Goal: Transaction & Acquisition: Purchase product/service

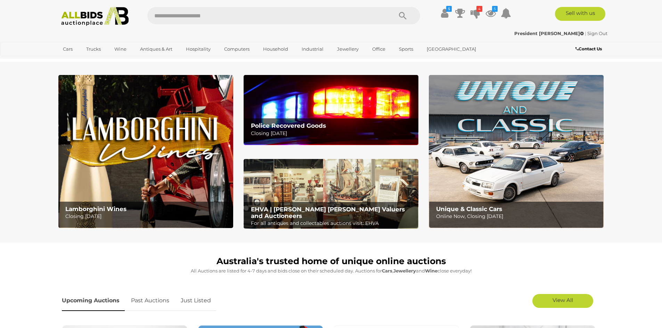
click at [336, 96] on img at bounding box center [331, 110] width 175 height 70
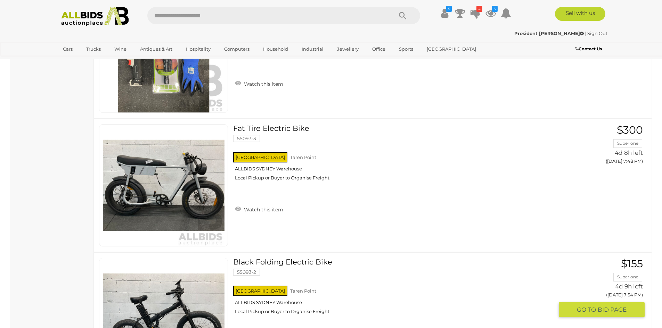
scroll to position [1668, 0]
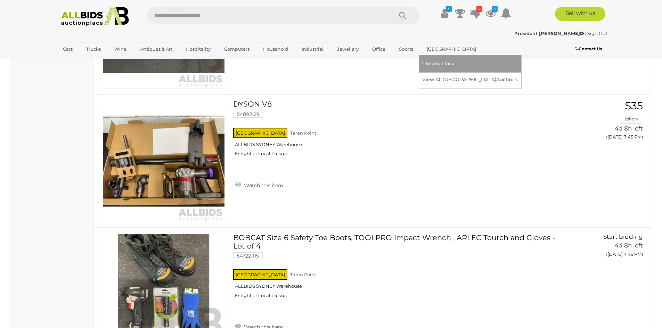
click at [432, 48] on link "[GEOGRAPHIC_DATA]" at bounding box center [451, 48] width 58 height 11
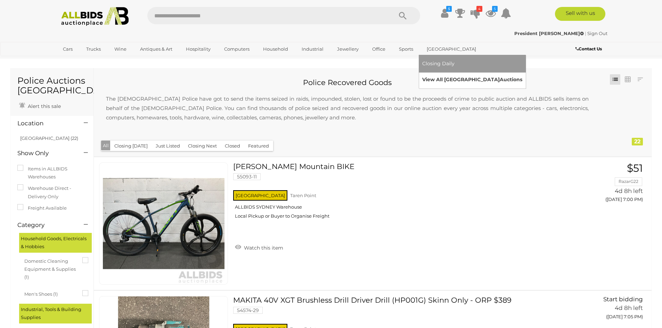
click at [446, 77] on link "View All Sydney Auctions" at bounding box center [472, 79] width 100 height 11
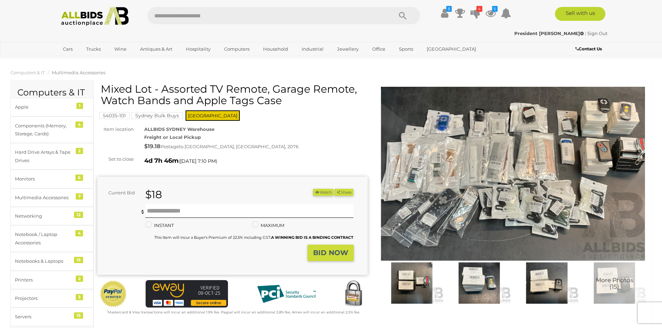
click at [413, 276] on img at bounding box center [412, 283] width 64 height 41
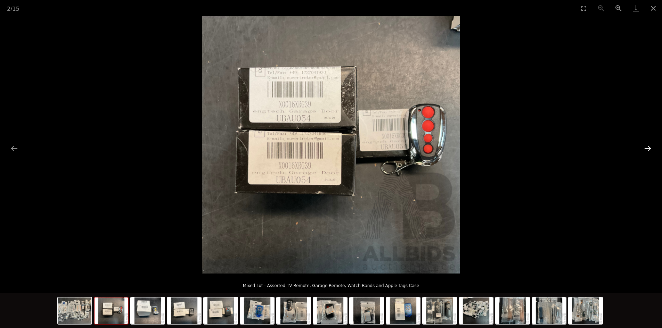
click at [646, 148] on button "Next slide" at bounding box center [648, 149] width 15 height 14
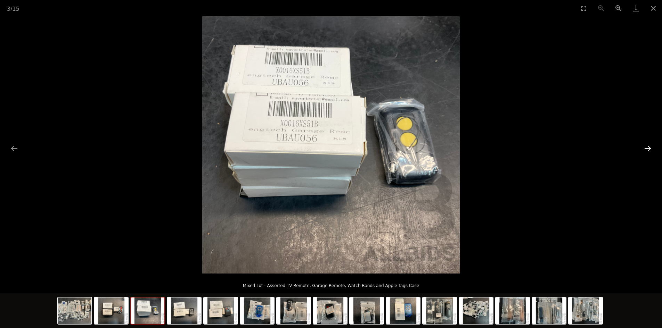
click at [646, 148] on button "Next slide" at bounding box center [648, 149] width 15 height 14
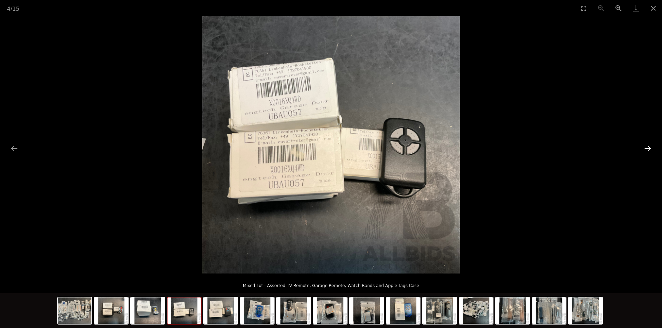
click at [646, 148] on button "Next slide" at bounding box center [648, 149] width 15 height 14
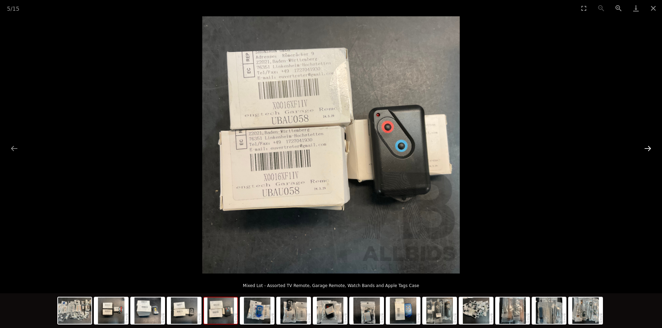
click at [646, 148] on button "Next slide" at bounding box center [648, 149] width 15 height 14
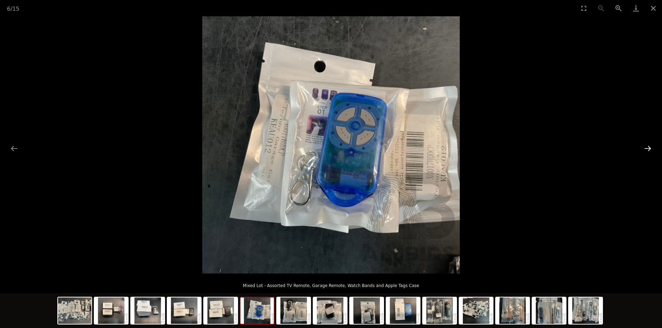
click at [646, 148] on button "Next slide" at bounding box center [648, 149] width 15 height 14
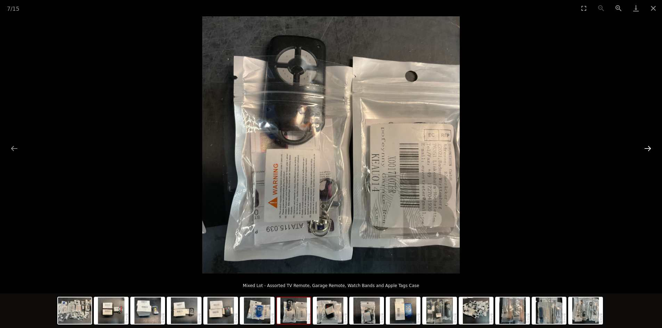
click at [646, 148] on button "Next slide" at bounding box center [648, 149] width 15 height 14
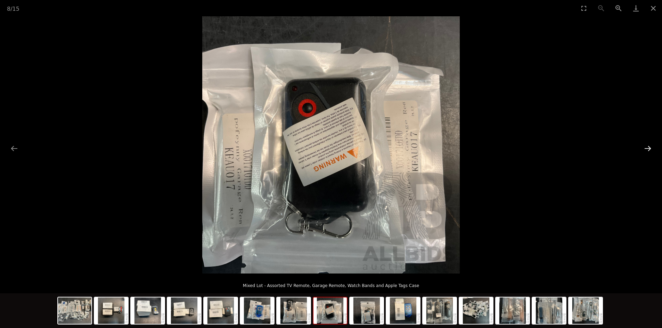
click at [646, 148] on button "Next slide" at bounding box center [648, 149] width 15 height 14
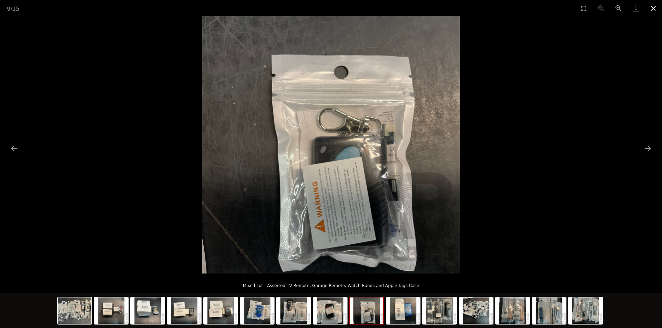
click at [654, 9] on button "Close gallery" at bounding box center [653, 8] width 17 height 16
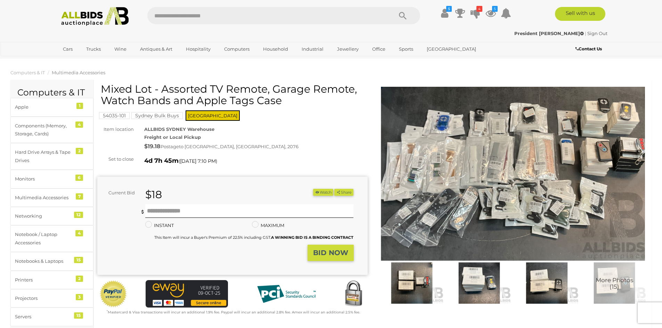
click at [318, 194] on button "Watch" at bounding box center [323, 192] width 20 height 7
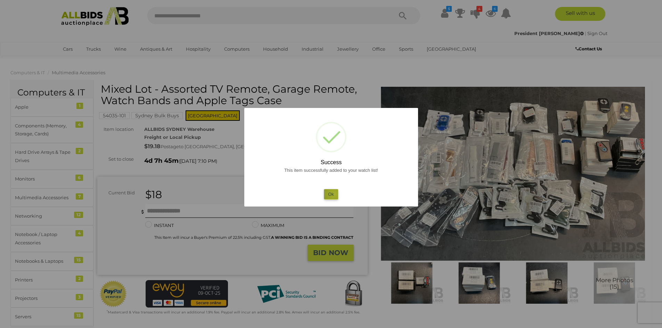
click at [335, 194] on button "Ok" at bounding box center [331, 194] width 14 height 10
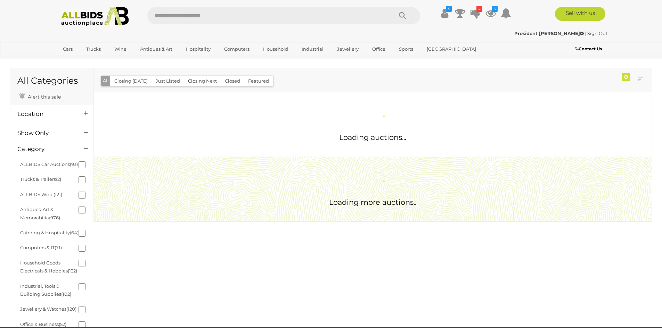
scroll to position [504, 0]
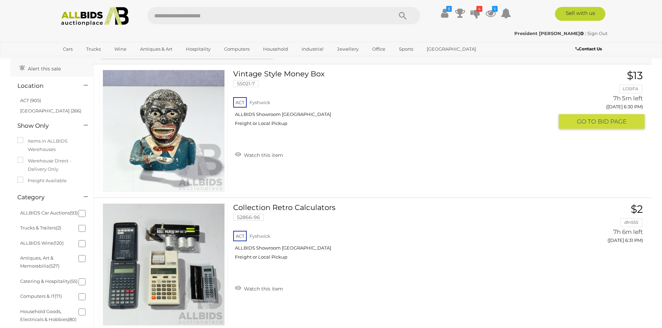
scroll to position [17, 0]
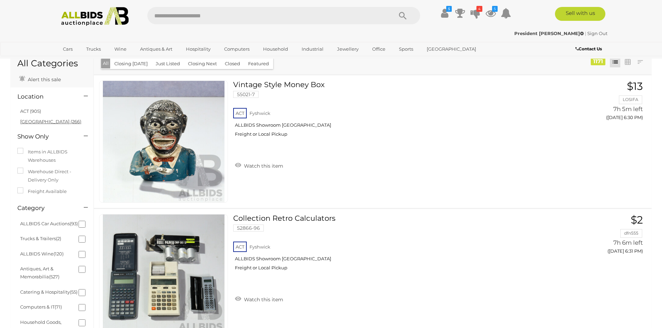
click at [32, 122] on link "[GEOGRAPHIC_DATA] (266)" at bounding box center [50, 122] width 61 height 6
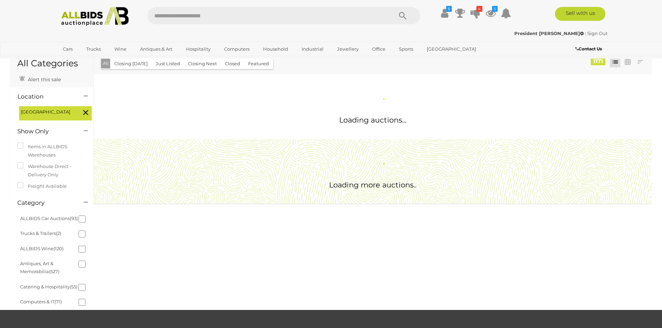
scroll to position [0, 0]
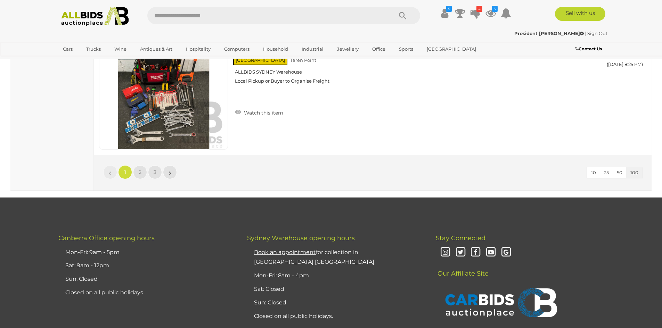
scroll to position [13242, 0]
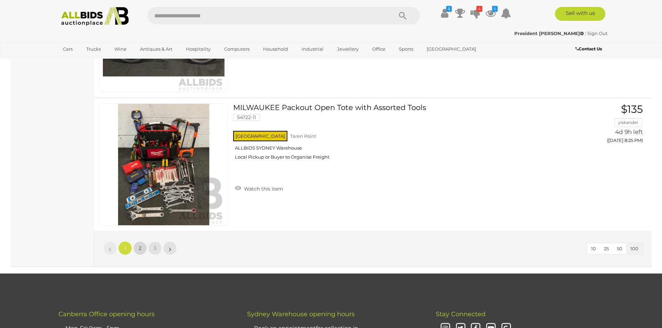
click at [140, 252] on link "2" at bounding box center [140, 249] width 14 height 14
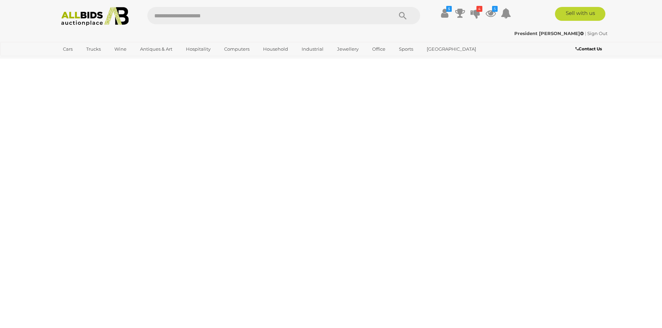
scroll to position [22, 0]
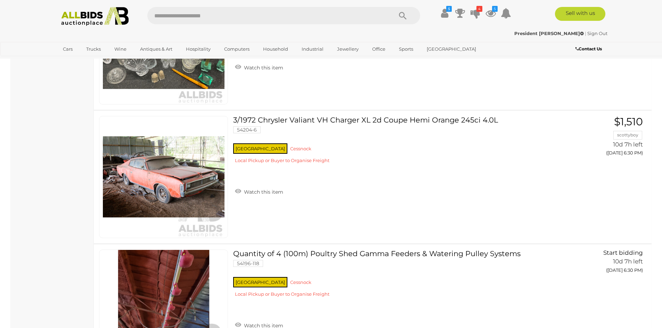
scroll to position [5342, 0]
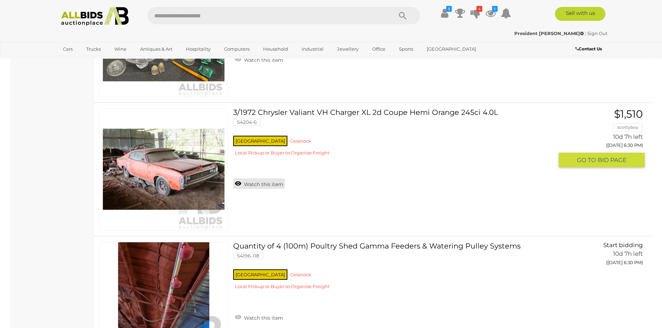
click at [237, 183] on link "Watch this item" at bounding box center [259, 184] width 52 height 10
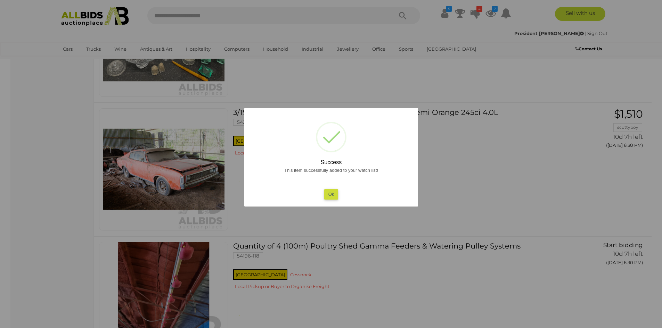
click at [332, 191] on button "Ok" at bounding box center [331, 194] width 14 height 10
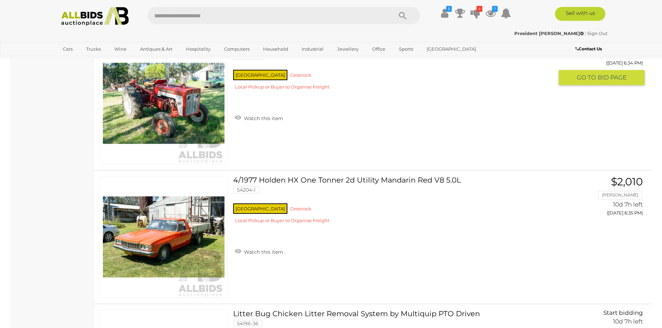
scroll to position [6107, 0]
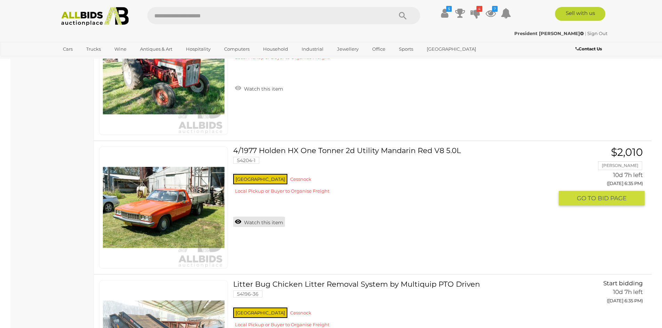
click at [262, 224] on link "Watch this item" at bounding box center [259, 222] width 52 height 10
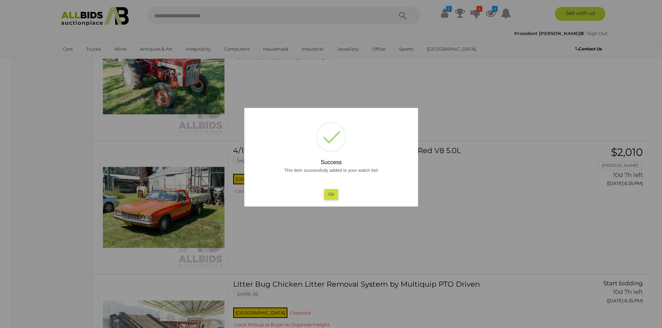
click at [336, 197] on button "Ok" at bounding box center [331, 194] width 14 height 10
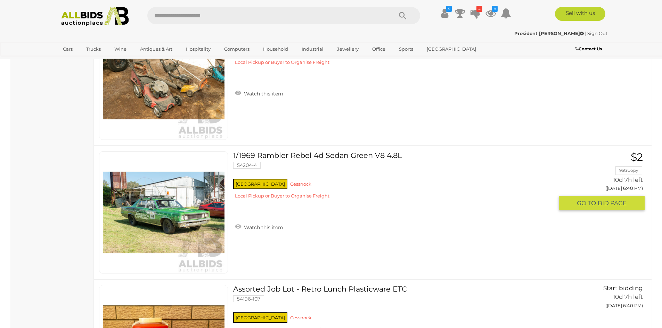
scroll to position [6906, 0]
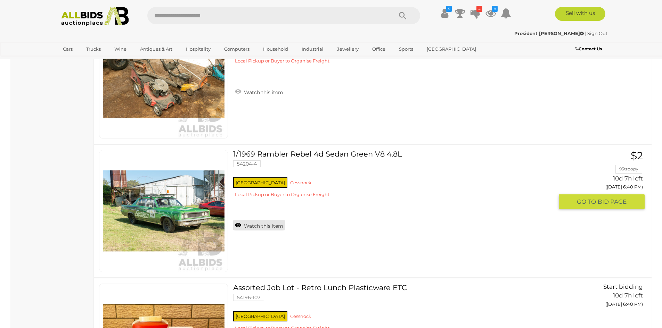
click at [251, 222] on link "Watch this item" at bounding box center [259, 225] width 52 height 10
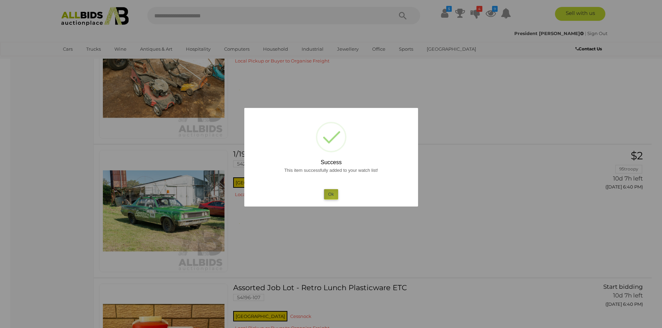
click at [334, 197] on button "Ok" at bounding box center [331, 194] width 14 height 10
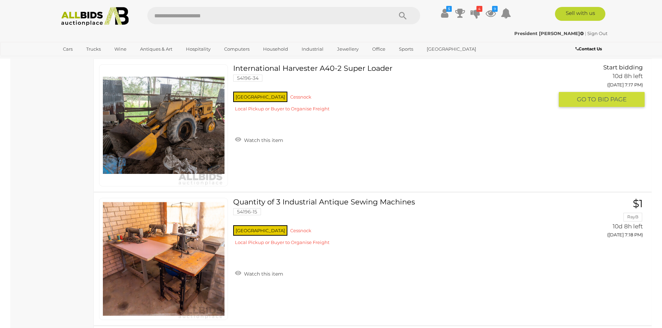
scroll to position [12850, 0]
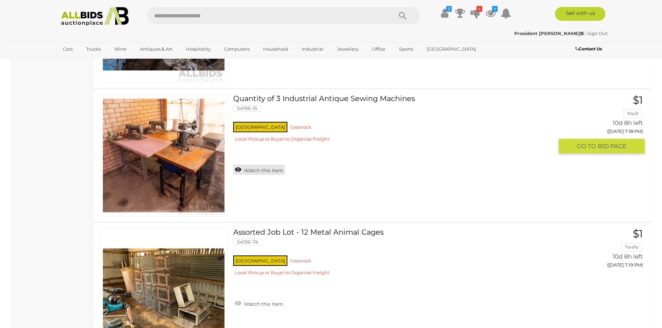
click at [239, 171] on link "Watch this item" at bounding box center [259, 170] width 52 height 10
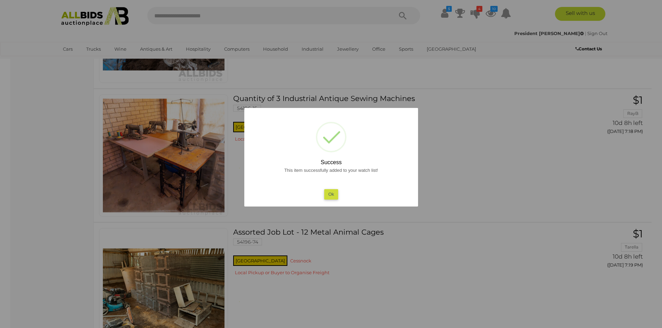
click at [333, 193] on button "Ok" at bounding box center [331, 194] width 14 height 10
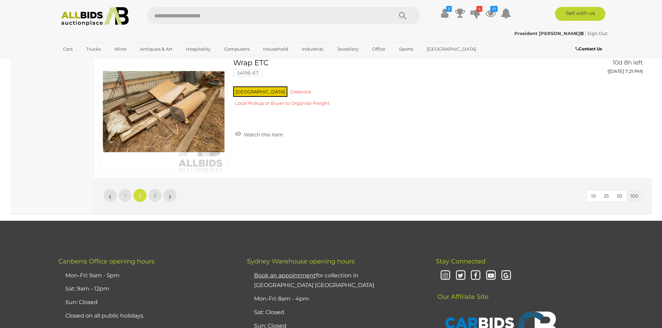
scroll to position [13336, 0]
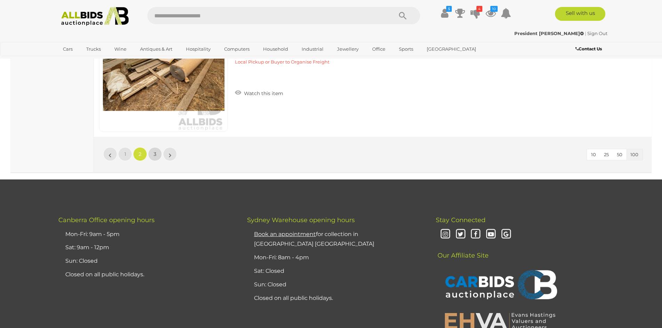
click at [155, 156] on span "3" at bounding box center [155, 154] width 3 height 6
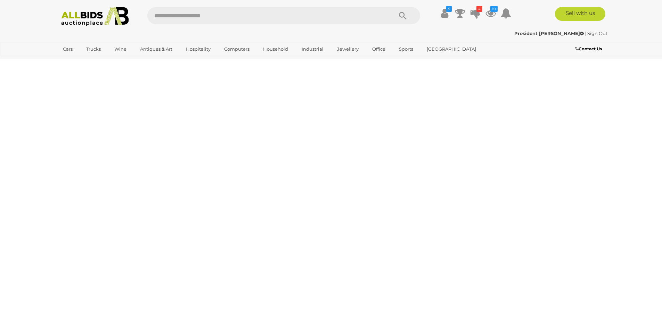
scroll to position [22, 0]
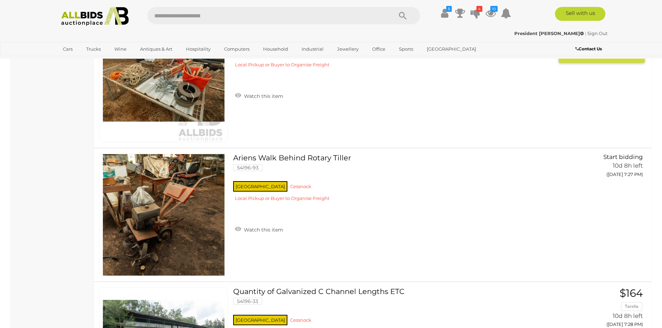
scroll to position [822, 0]
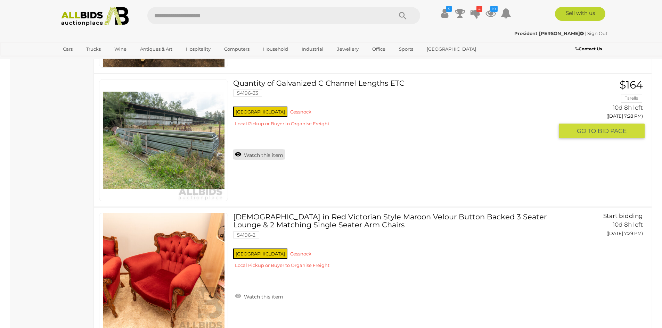
click at [240, 152] on link "Watch this item" at bounding box center [259, 154] width 52 height 10
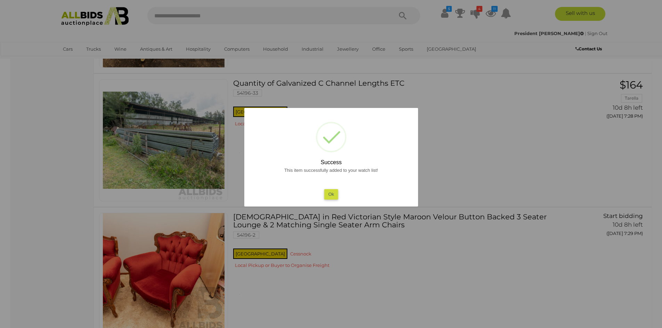
click at [335, 194] on button "Ok" at bounding box center [331, 194] width 14 height 10
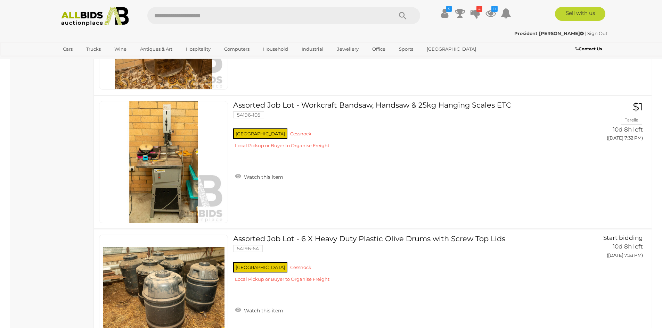
scroll to position [1378, 0]
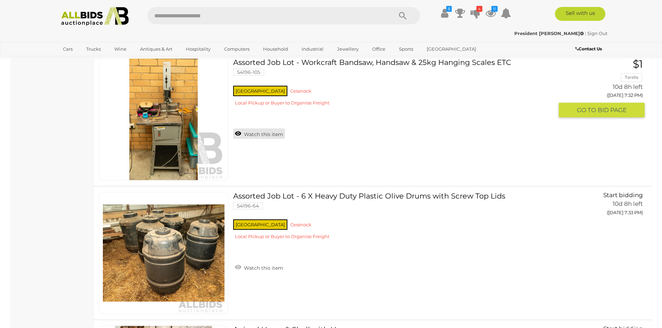
click at [237, 134] on link "Watch this item" at bounding box center [259, 134] width 52 height 10
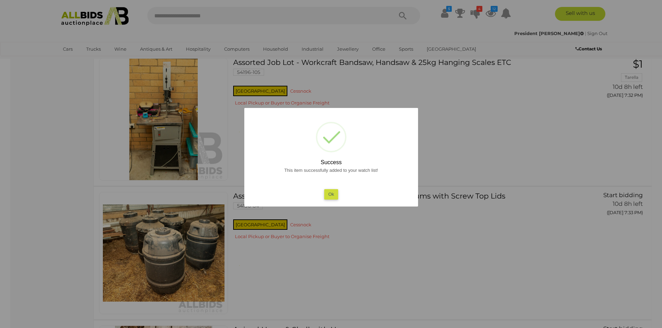
click at [334, 192] on button "Ok" at bounding box center [331, 194] width 14 height 10
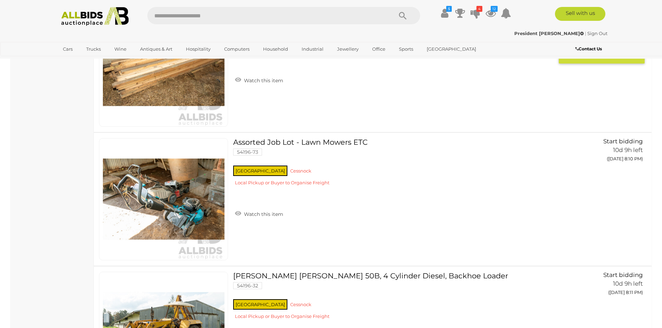
scroll to position [6556, 0]
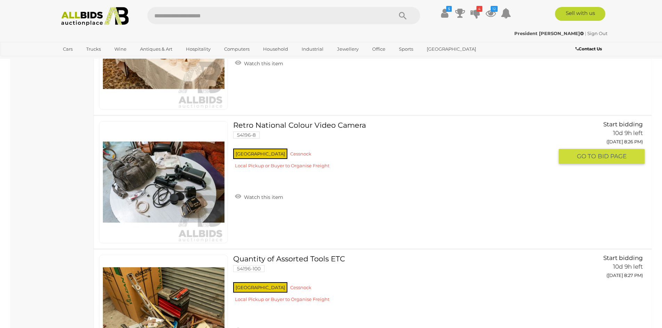
scroll to position [8711, 0]
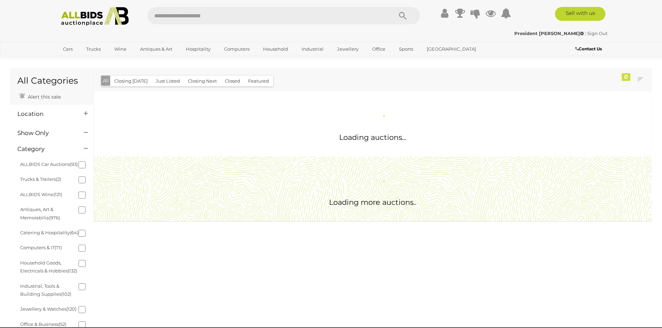
scroll to position [504, 0]
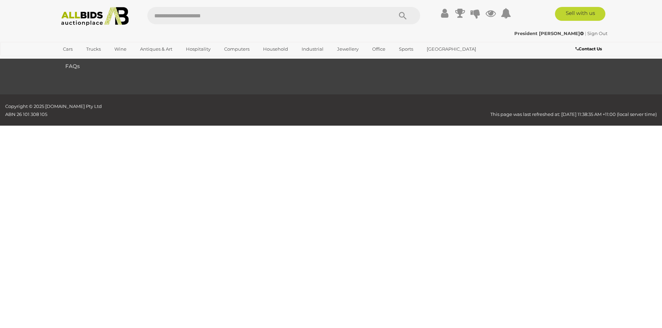
click at [493, 11] on icon at bounding box center [491, 13] width 10 height 13
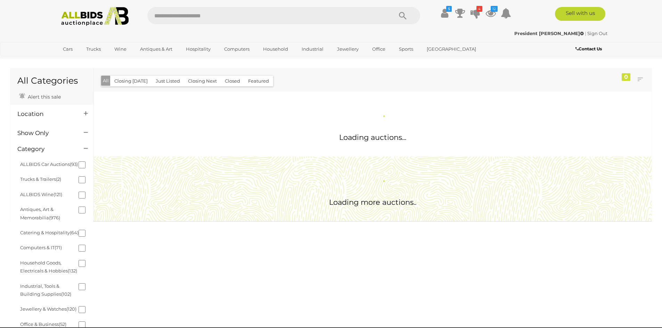
scroll to position [436, 0]
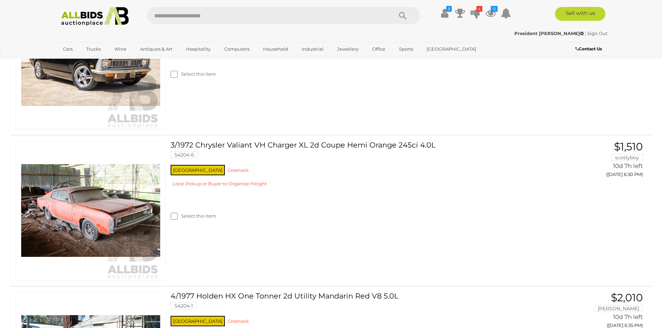
scroll to position [973, 0]
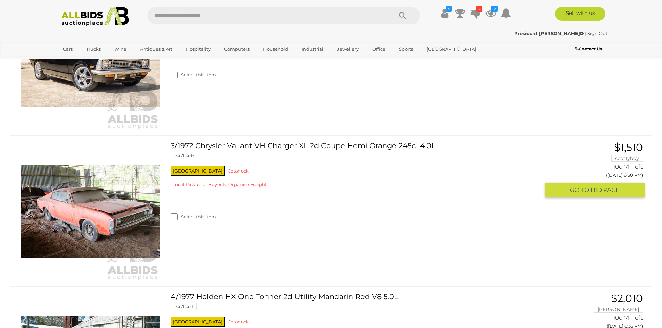
click at [86, 213] on img at bounding box center [90, 211] width 139 height 139
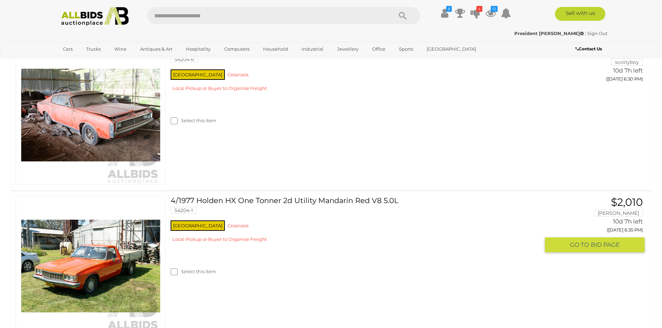
scroll to position [1070, 0]
click at [90, 251] on link at bounding box center [91, 266] width 150 height 140
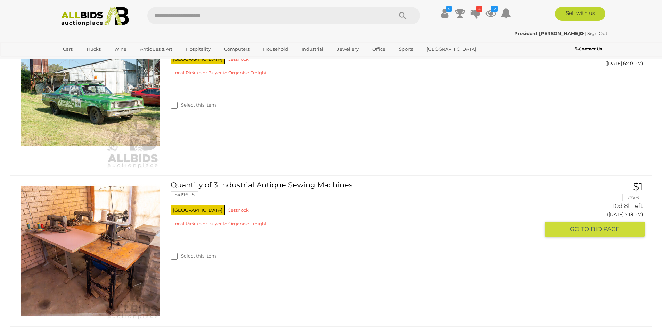
scroll to position [1411, 0]
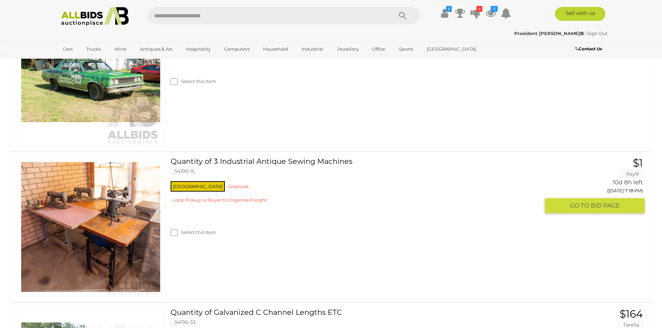
click at [84, 230] on img at bounding box center [90, 227] width 139 height 139
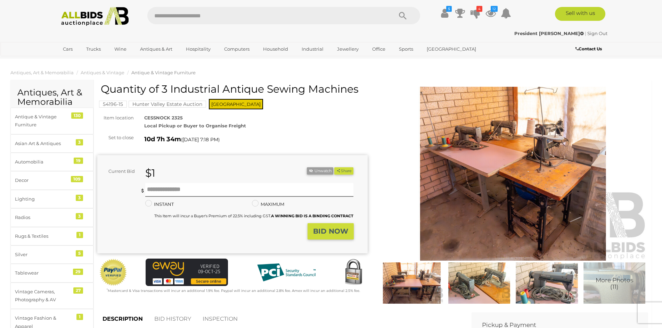
click at [510, 192] on img at bounding box center [513, 174] width 270 height 174
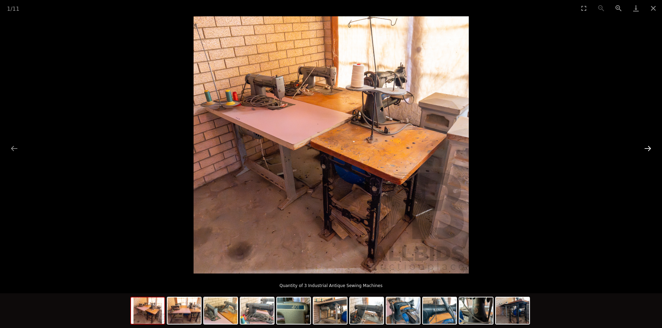
click at [649, 146] on button "Next slide" at bounding box center [648, 149] width 15 height 14
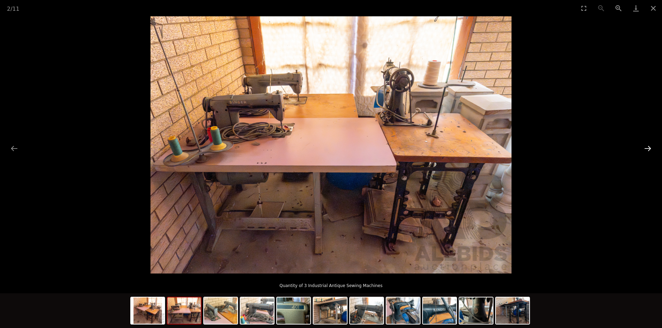
click at [648, 146] on button "Next slide" at bounding box center [648, 149] width 15 height 14
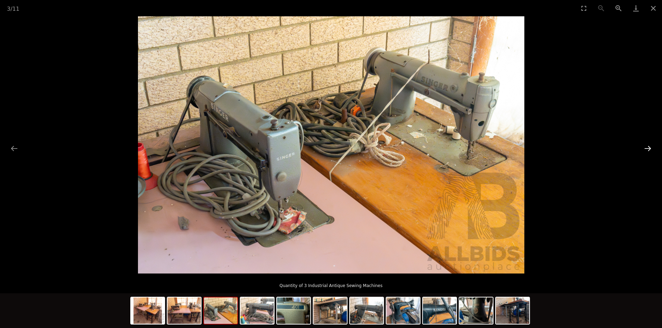
click at [648, 146] on button "Next slide" at bounding box center [648, 149] width 15 height 14
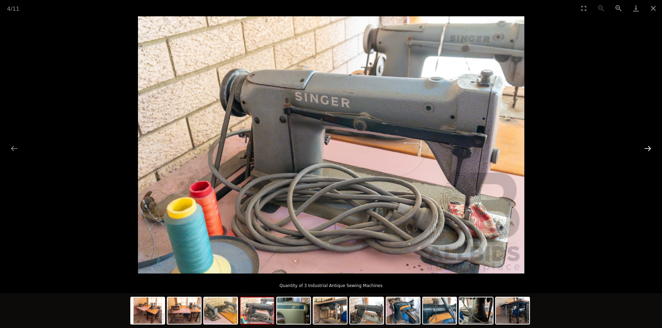
click at [648, 146] on button "Next slide" at bounding box center [648, 149] width 15 height 14
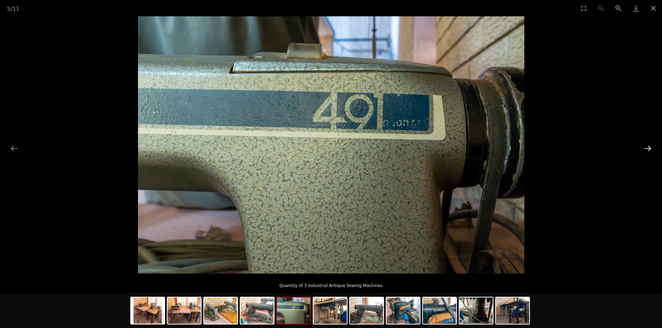
click at [648, 146] on button "Next slide" at bounding box center [648, 149] width 15 height 14
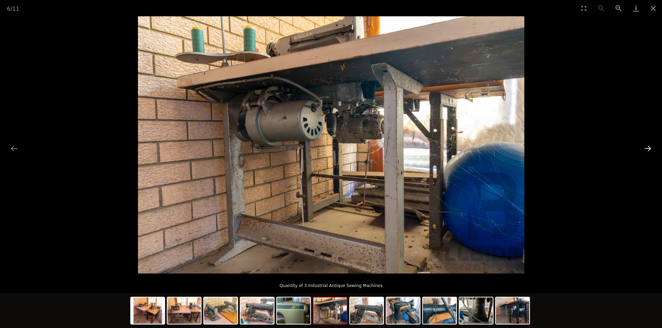
click at [648, 146] on button "Next slide" at bounding box center [648, 149] width 15 height 14
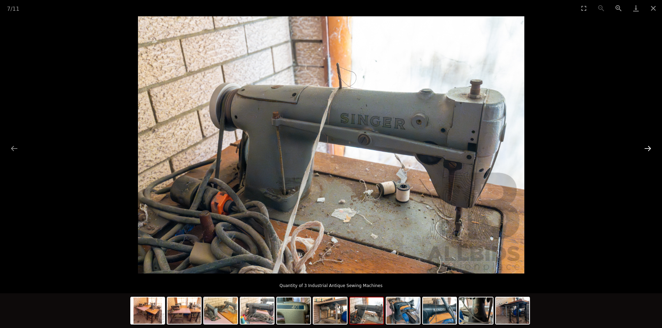
click at [648, 146] on button "Next slide" at bounding box center [648, 149] width 15 height 14
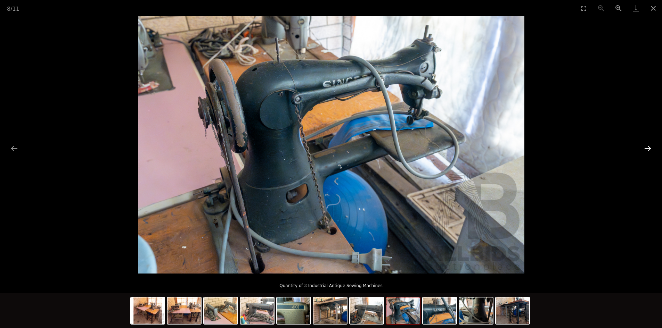
click at [647, 146] on button "Next slide" at bounding box center [648, 149] width 15 height 14
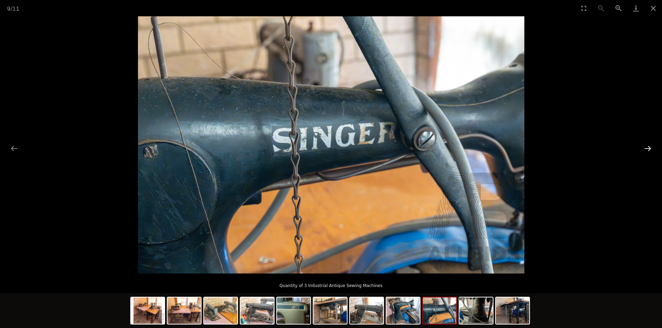
click at [647, 146] on button "Next slide" at bounding box center [648, 149] width 15 height 14
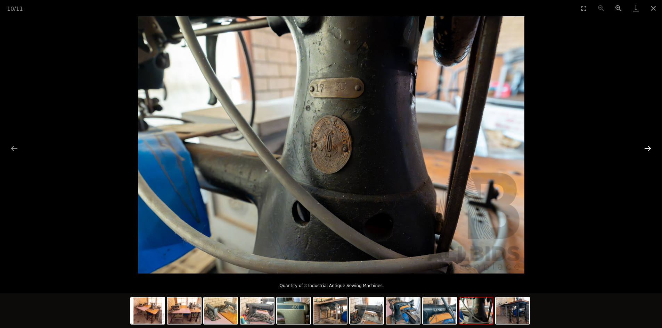
click at [647, 146] on button "Next slide" at bounding box center [648, 149] width 15 height 14
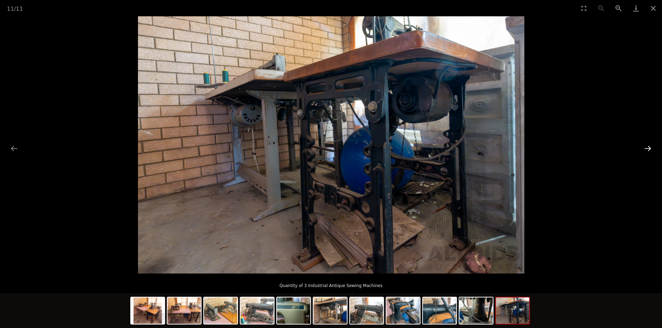
click at [647, 146] on button "Next slide" at bounding box center [648, 149] width 15 height 14
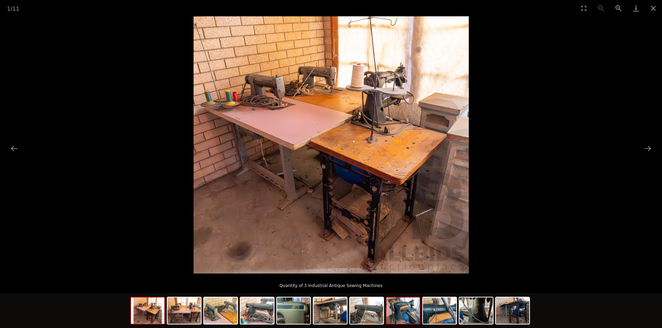
click at [402, 315] on img at bounding box center [402, 311] width 33 height 26
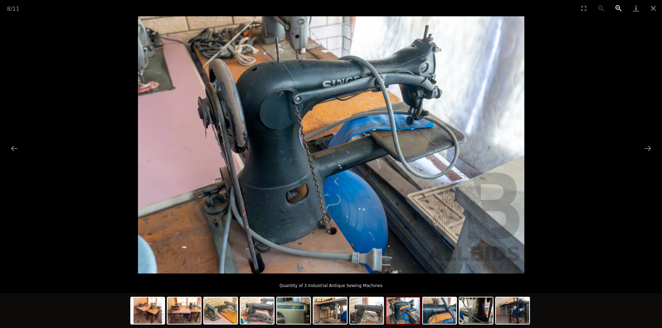
click at [617, 8] on button "Zoom in" at bounding box center [618, 8] width 17 height 16
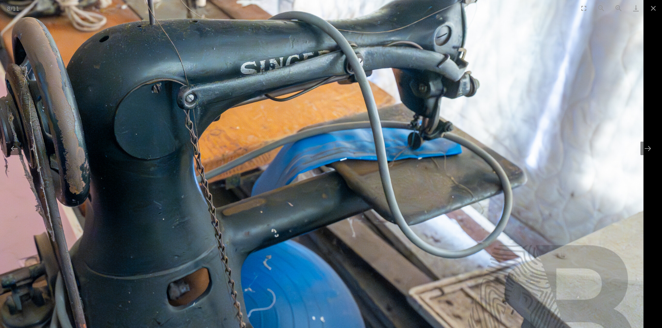
drag, startPoint x: 520, startPoint y: 147, endPoint x: 357, endPoint y: 202, distance: 172.5
click at [357, 202] on img at bounding box center [257, 190] width 773 height 515
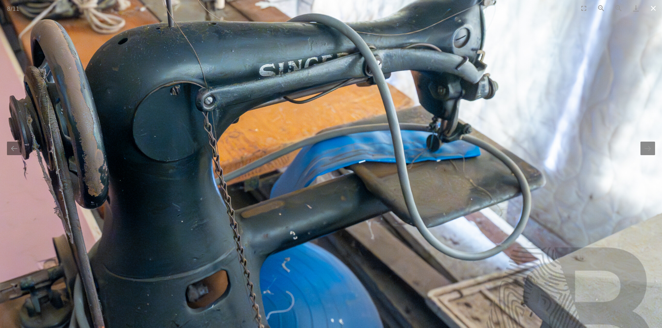
click at [653, 8] on button "Close gallery" at bounding box center [653, 8] width 17 height 16
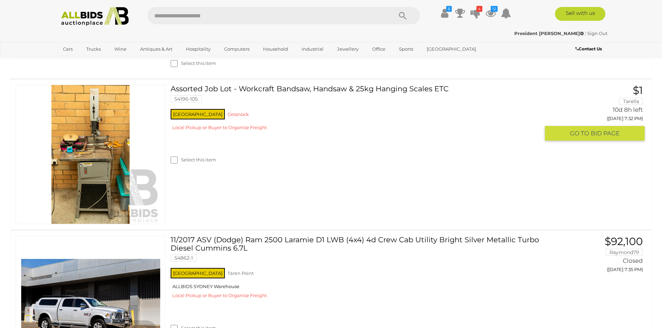
scroll to position [1735, 0]
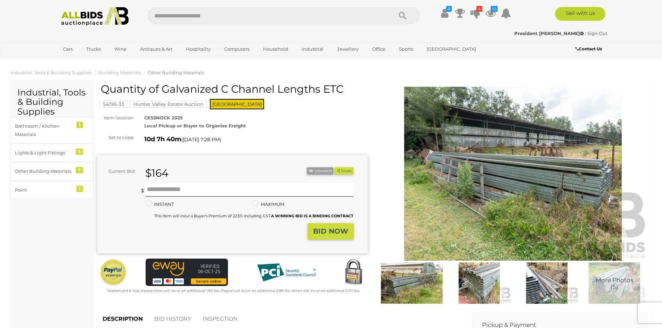
click at [423, 284] on img at bounding box center [412, 283] width 64 height 41
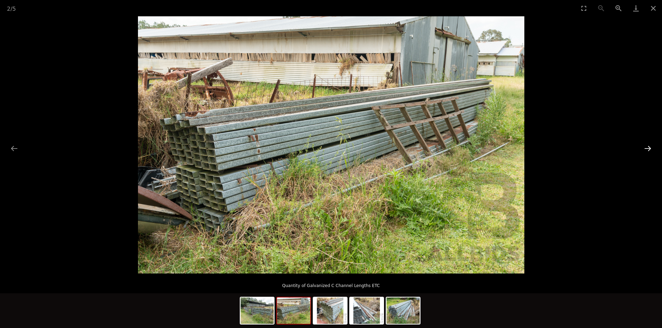
click at [652, 146] on button "Next slide" at bounding box center [648, 149] width 15 height 14
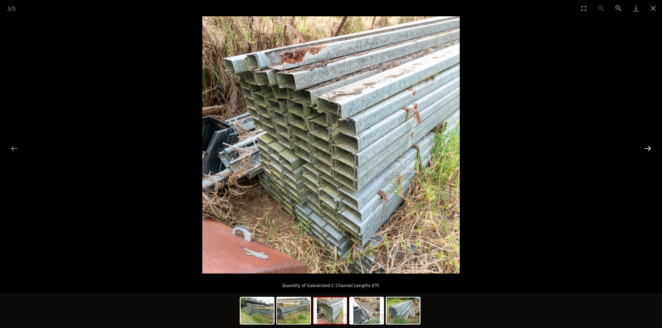
click at [651, 146] on button "Next slide" at bounding box center [648, 149] width 15 height 14
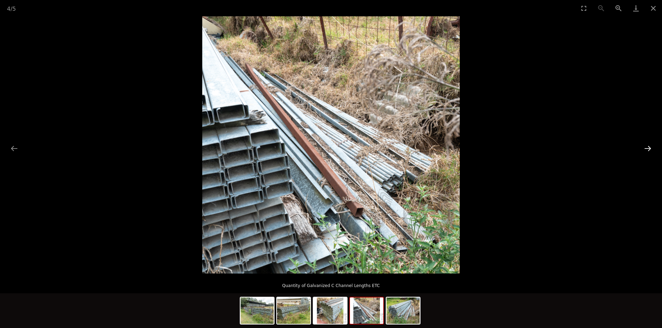
click at [650, 148] on button "Next slide" at bounding box center [648, 149] width 15 height 14
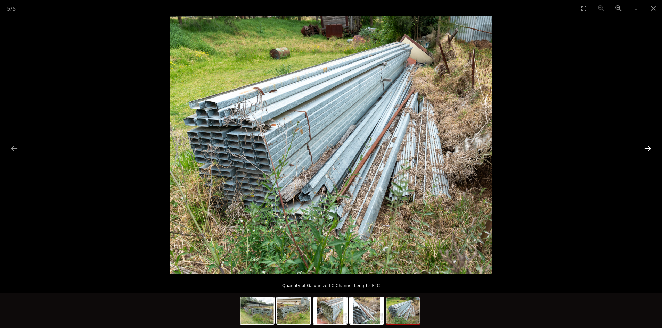
click at [648, 147] on button "Next slide" at bounding box center [648, 149] width 15 height 14
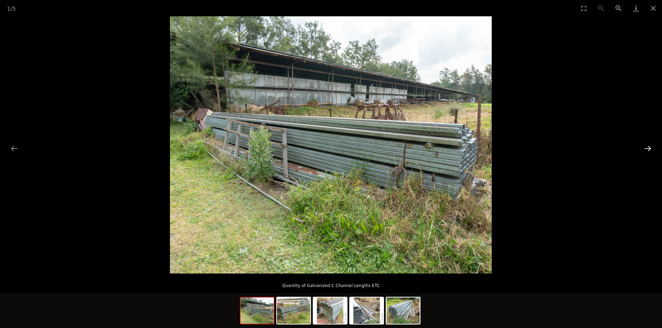
click at [648, 147] on button "Next slide" at bounding box center [648, 149] width 15 height 14
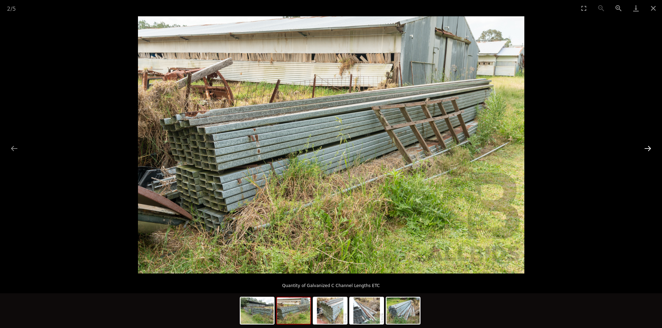
click at [649, 149] on button "Next slide" at bounding box center [648, 149] width 15 height 14
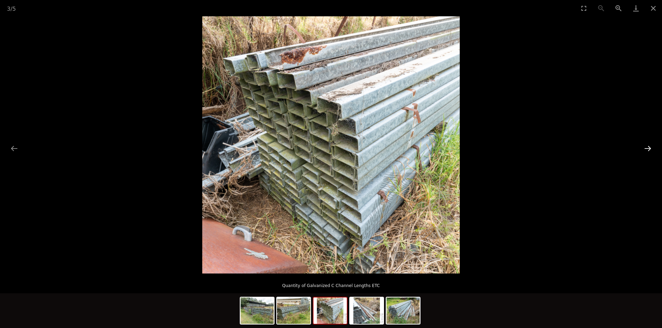
click at [649, 149] on button "Next slide" at bounding box center [648, 149] width 15 height 14
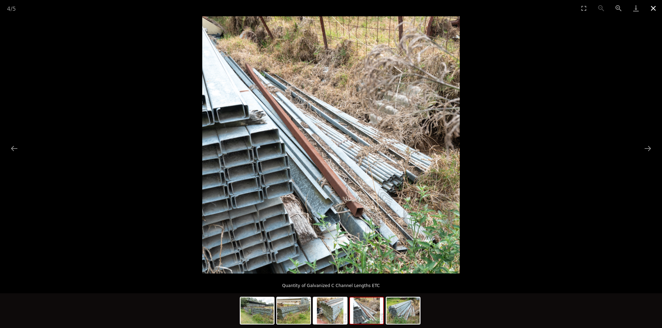
click at [655, 9] on button "Close gallery" at bounding box center [653, 8] width 17 height 16
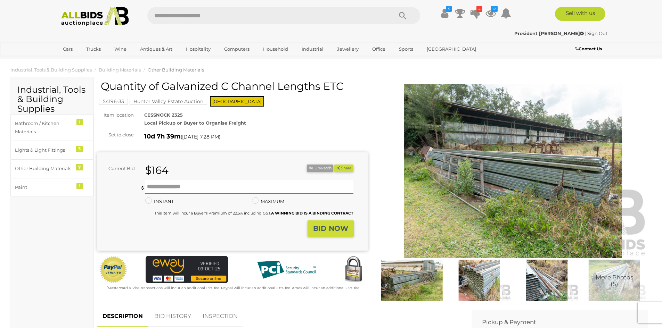
scroll to position [209, 0]
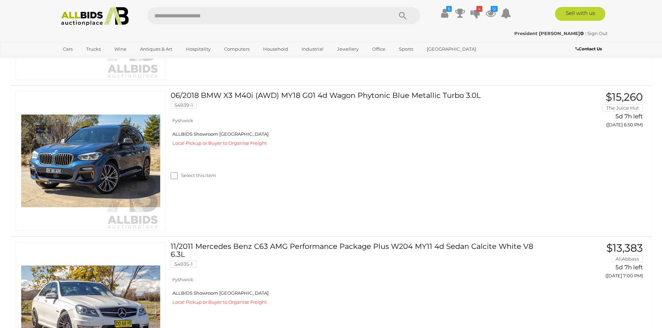
scroll to position [1678, 0]
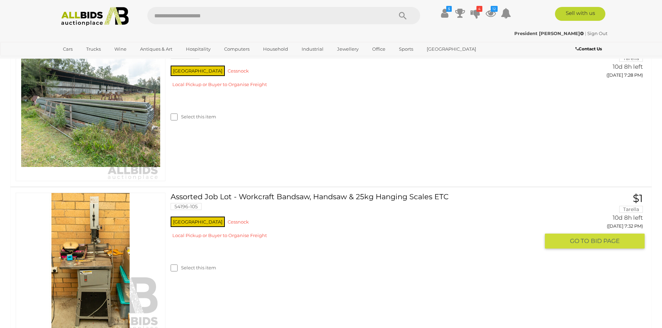
click at [92, 259] on img at bounding box center [90, 262] width 139 height 139
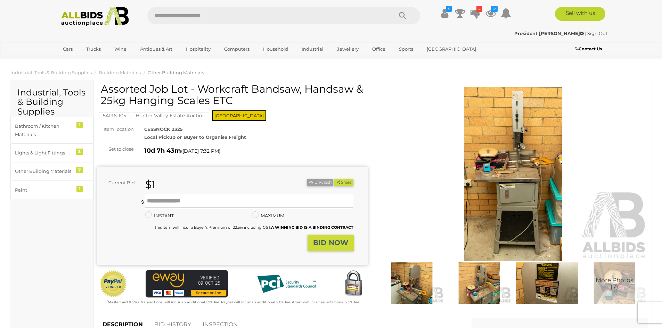
click at [504, 177] on img at bounding box center [513, 174] width 270 height 174
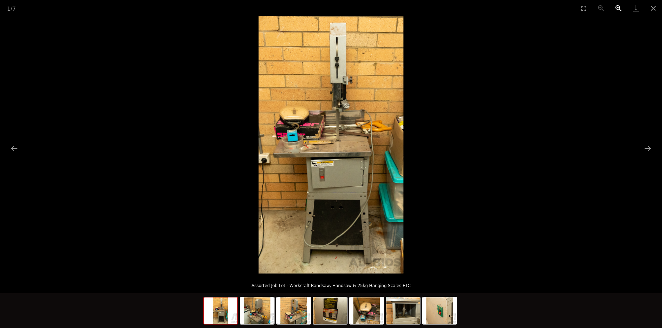
click at [619, 8] on button "Zoom in" at bounding box center [618, 8] width 17 height 16
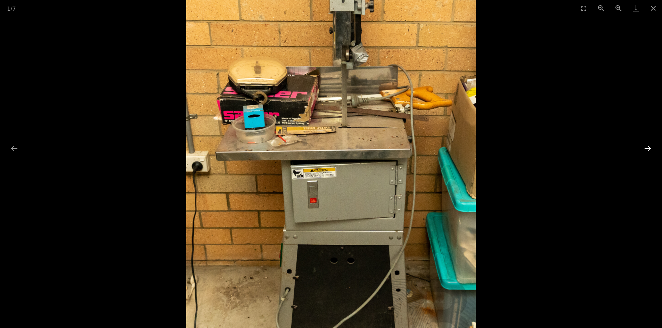
click at [650, 147] on button "Next slide" at bounding box center [648, 149] width 15 height 14
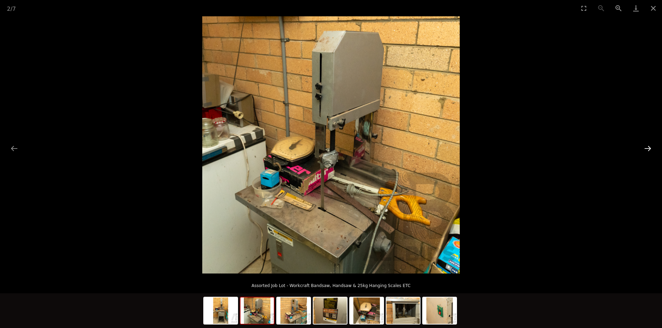
click at [650, 147] on button "Next slide" at bounding box center [648, 149] width 15 height 14
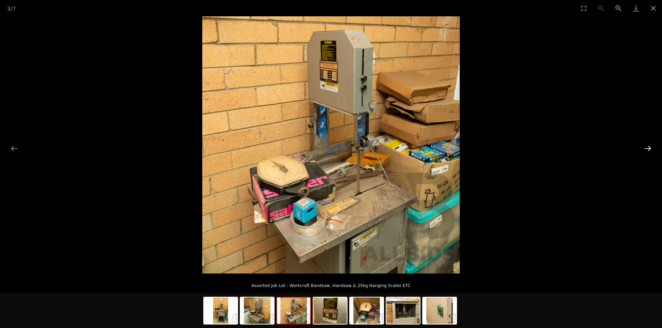
click at [650, 147] on button "Next slide" at bounding box center [648, 149] width 15 height 14
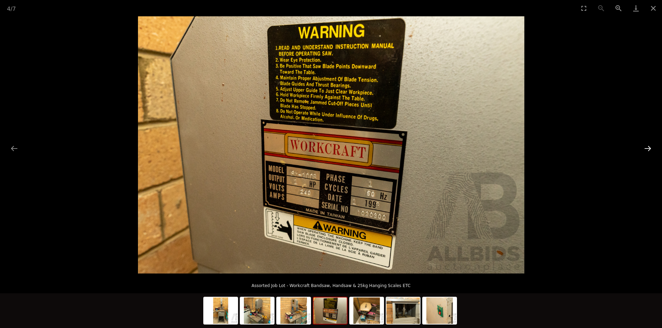
click at [650, 147] on button "Next slide" at bounding box center [648, 149] width 15 height 14
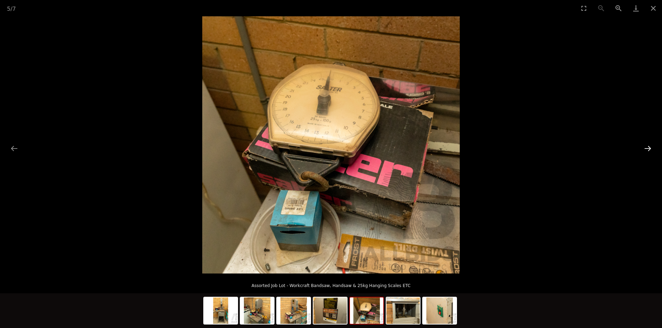
click at [650, 147] on button "Next slide" at bounding box center [648, 149] width 15 height 14
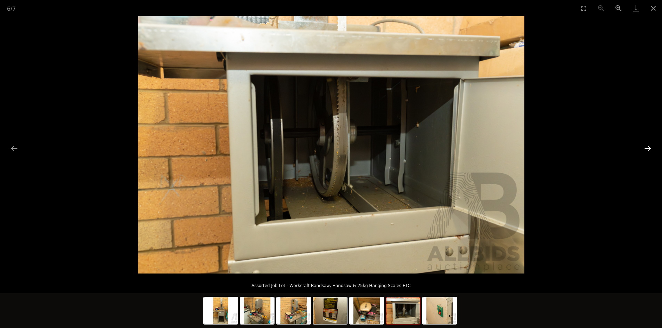
click at [650, 147] on button "Next slide" at bounding box center [648, 149] width 15 height 14
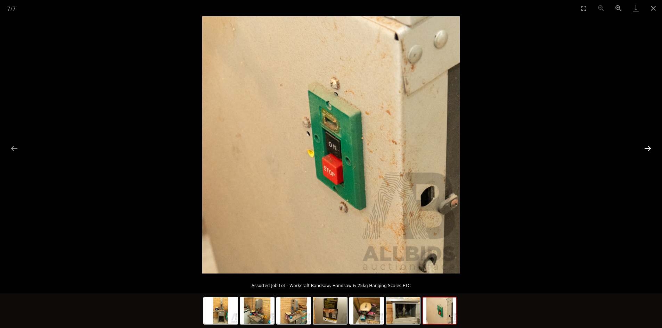
click at [650, 147] on button "Next slide" at bounding box center [648, 149] width 15 height 14
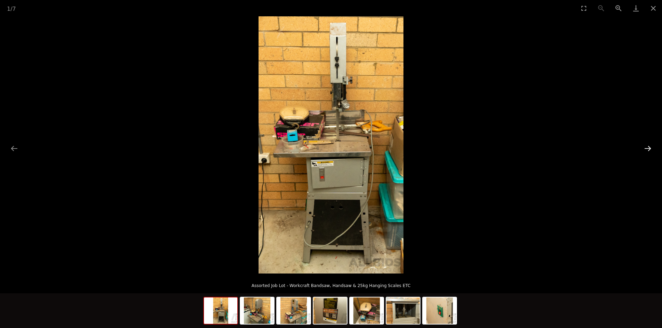
click at [650, 147] on button "Next slide" at bounding box center [648, 149] width 15 height 14
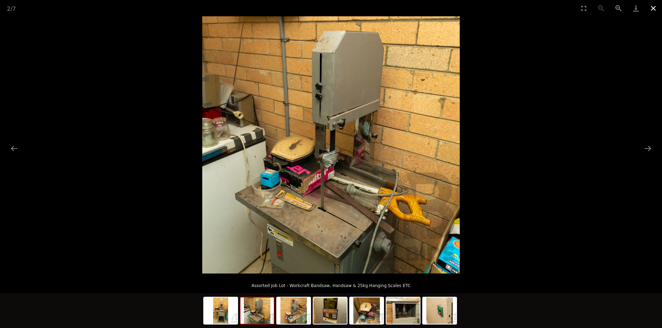
click at [655, 9] on button "Close gallery" at bounding box center [653, 8] width 17 height 16
